Goal: Find specific page/section: Find specific page/section

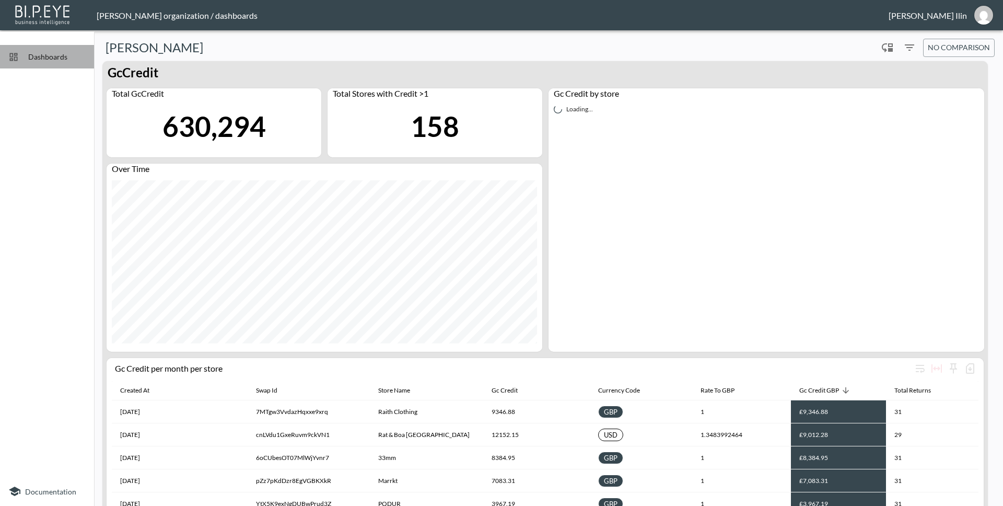
click at [80, 55] on span "Dashboards" at bounding box center [56, 56] width 57 height 11
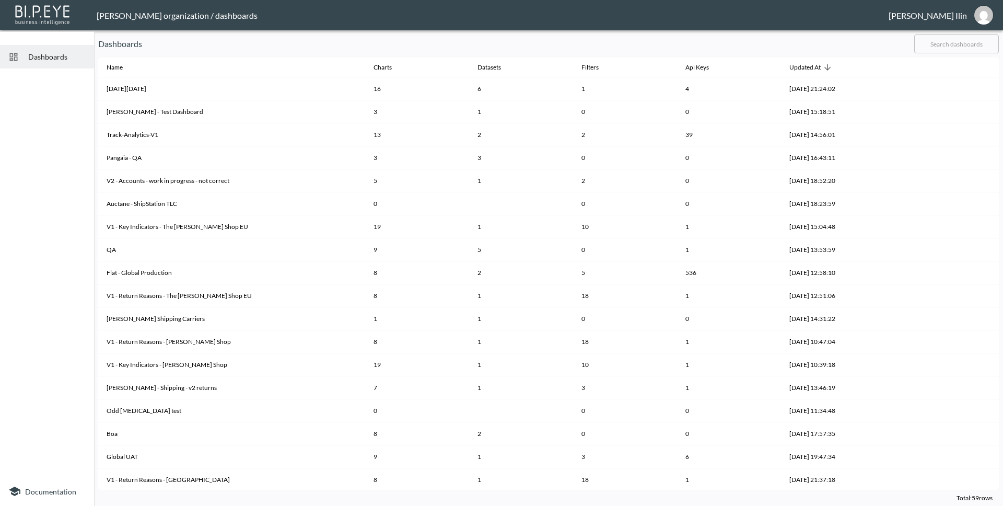
click at [950, 51] on input "text" at bounding box center [956, 44] width 85 height 26
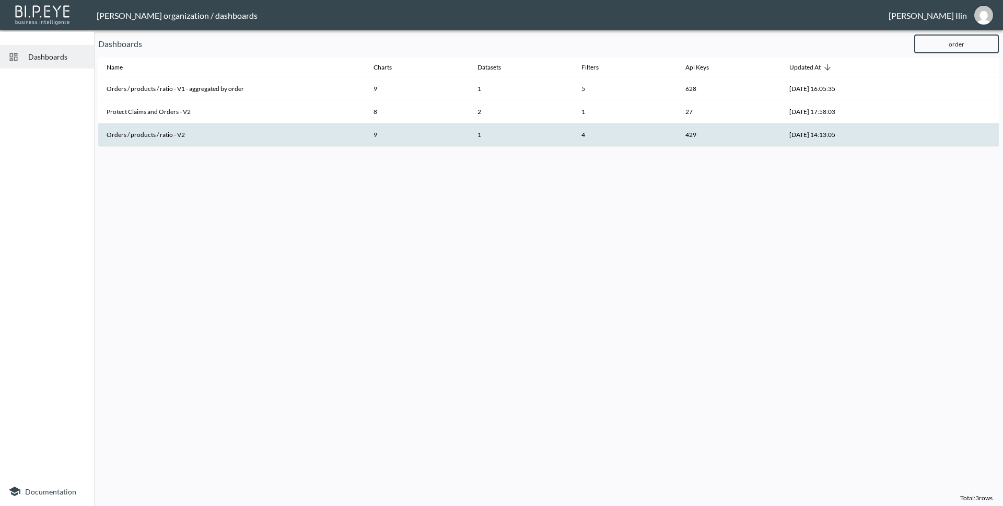
type input "order"
click at [226, 134] on th "Orders / products / ratio - V2" at bounding box center [231, 134] width 267 height 23
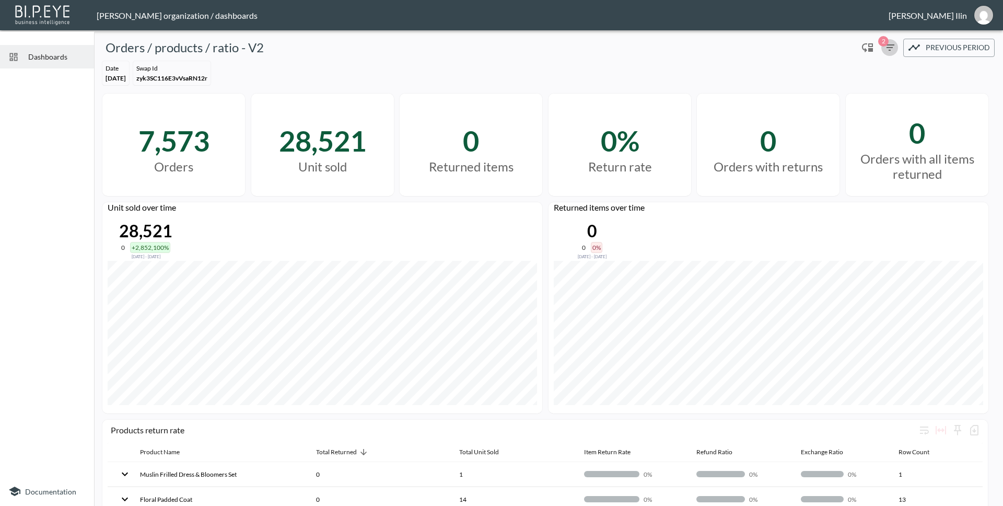
click at [890, 46] on icon "button" at bounding box center [889, 47] width 13 height 13
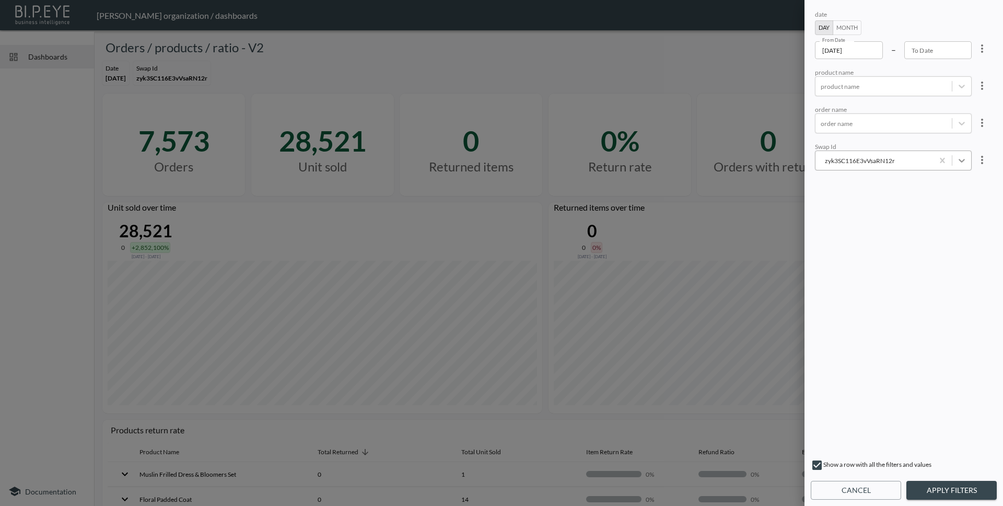
click at [958, 160] on icon "zyk3SC116E3vVsaRN12r" at bounding box center [961, 160] width 10 height 10
click at [877, 494] on button "Cancel" at bounding box center [855, 489] width 90 height 19
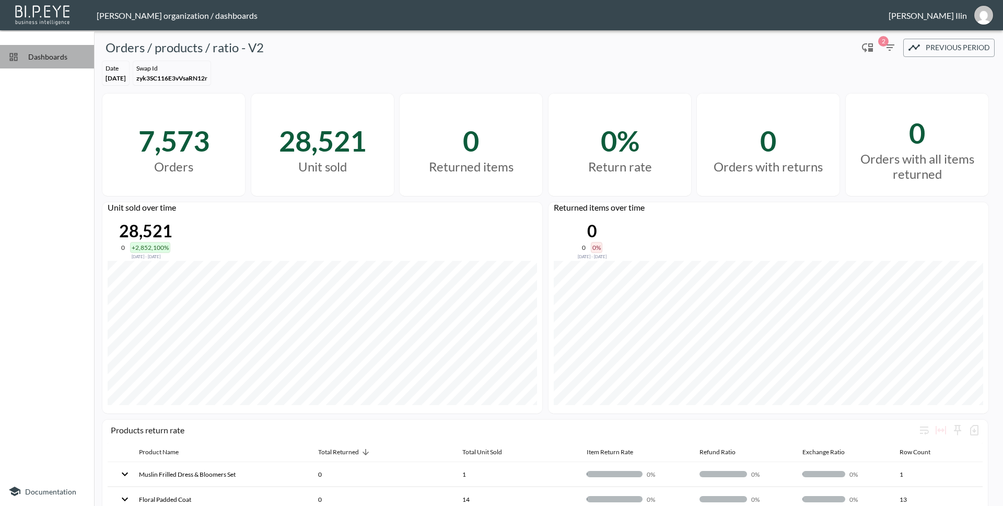
click at [30, 60] on span "Dashboards" at bounding box center [56, 56] width 57 height 11
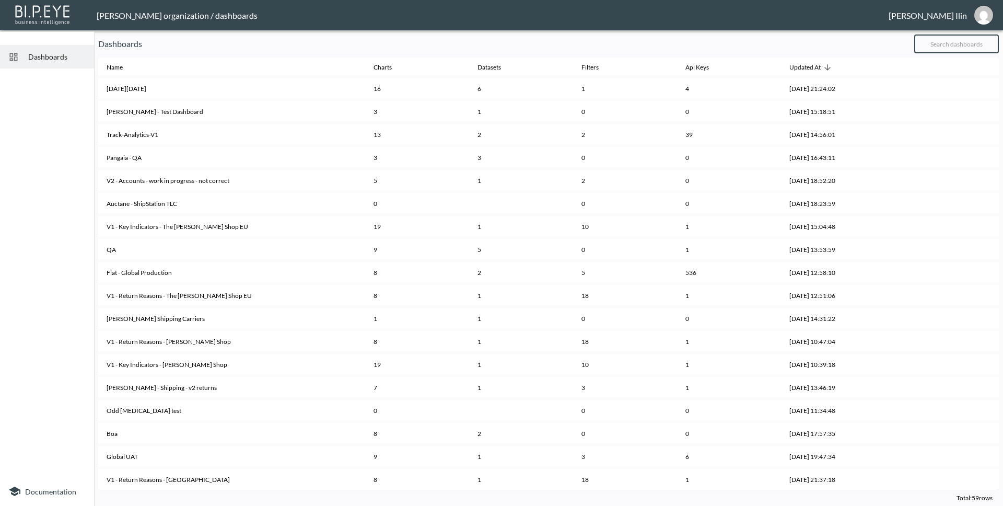
click at [942, 47] on input "text" at bounding box center [956, 44] width 85 height 26
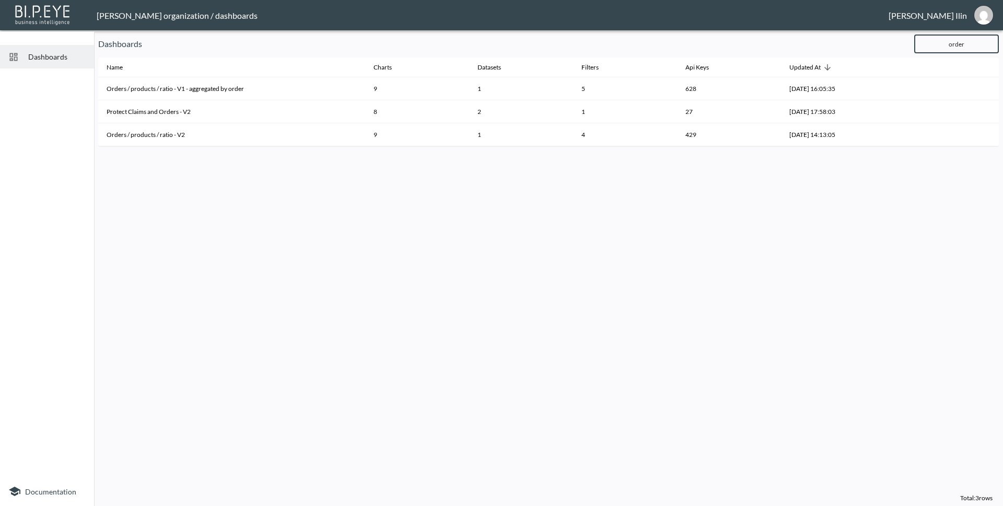
type input "order"
